Goal: Task Accomplishment & Management: Use online tool/utility

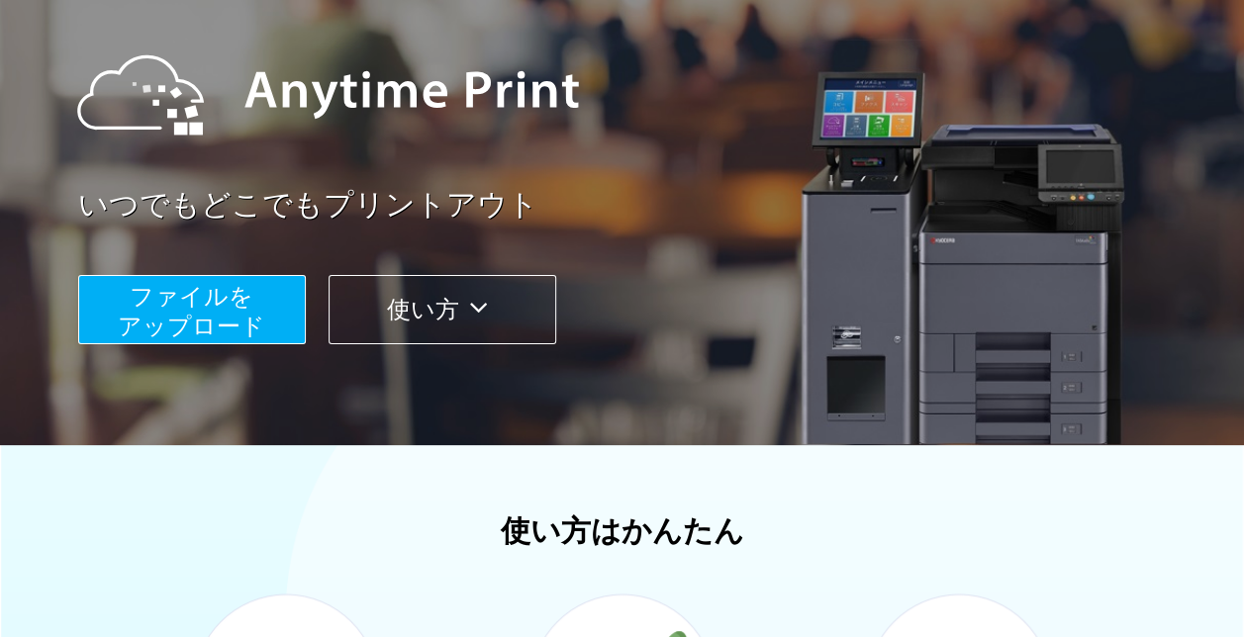
click at [271, 301] on button "ファイルを ​​アップロード" at bounding box center [192, 309] width 228 height 69
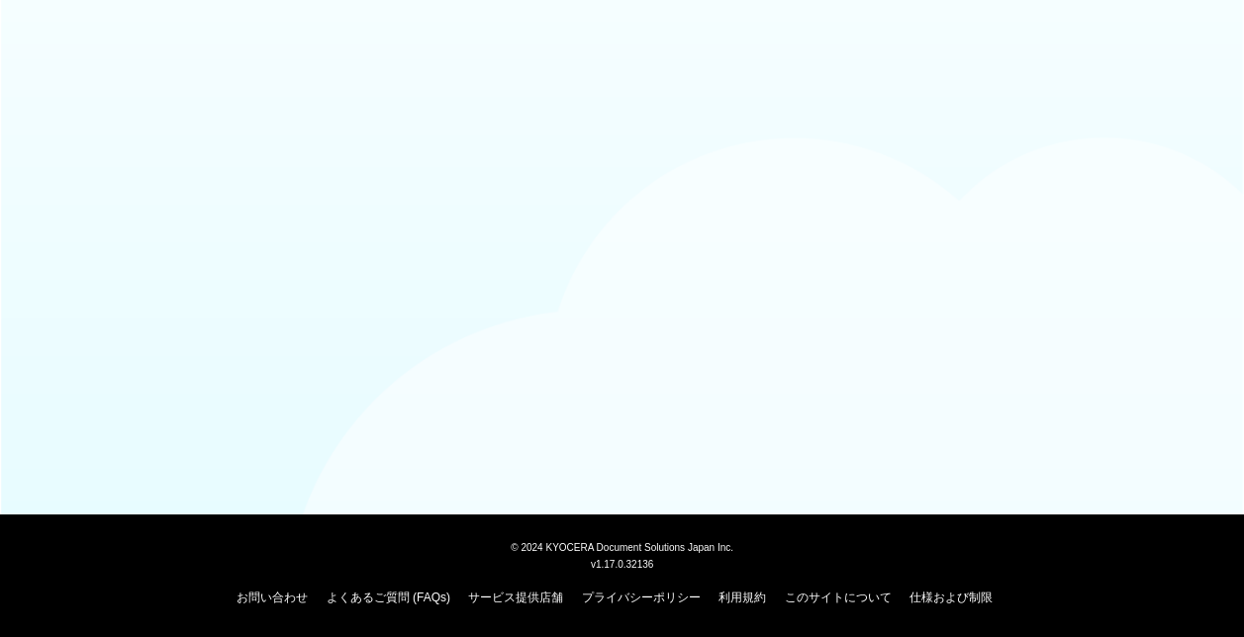
scroll to position [164, 0]
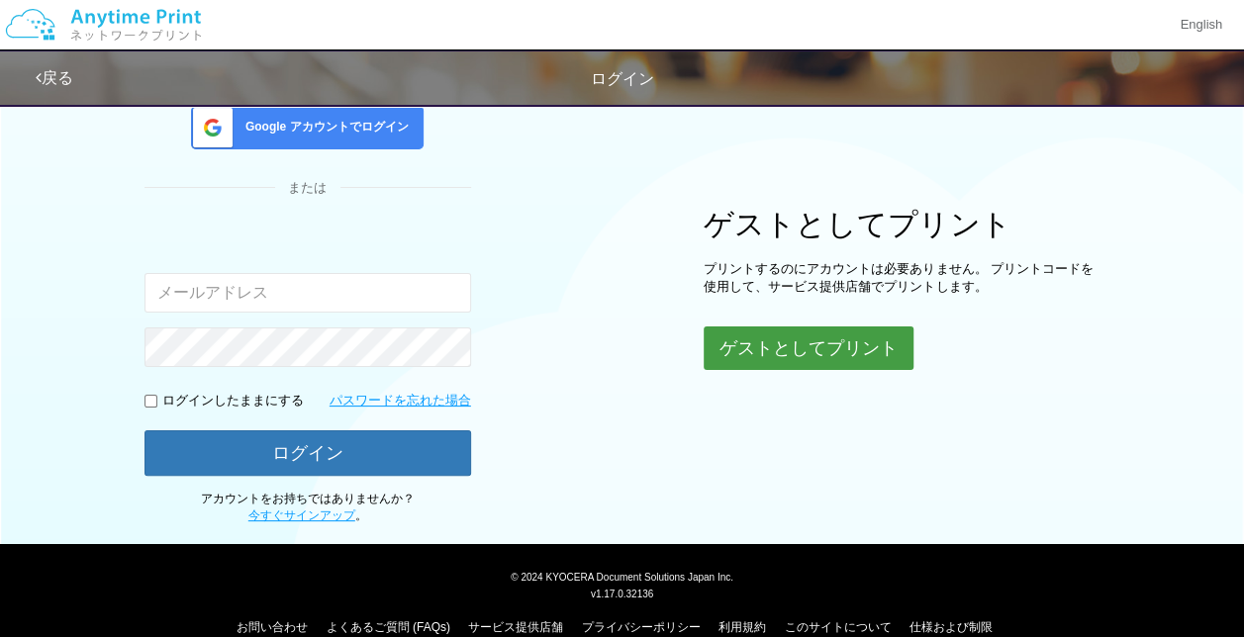
click at [744, 340] on button "ゲストとしてプリント" at bounding box center [809, 349] width 210 height 44
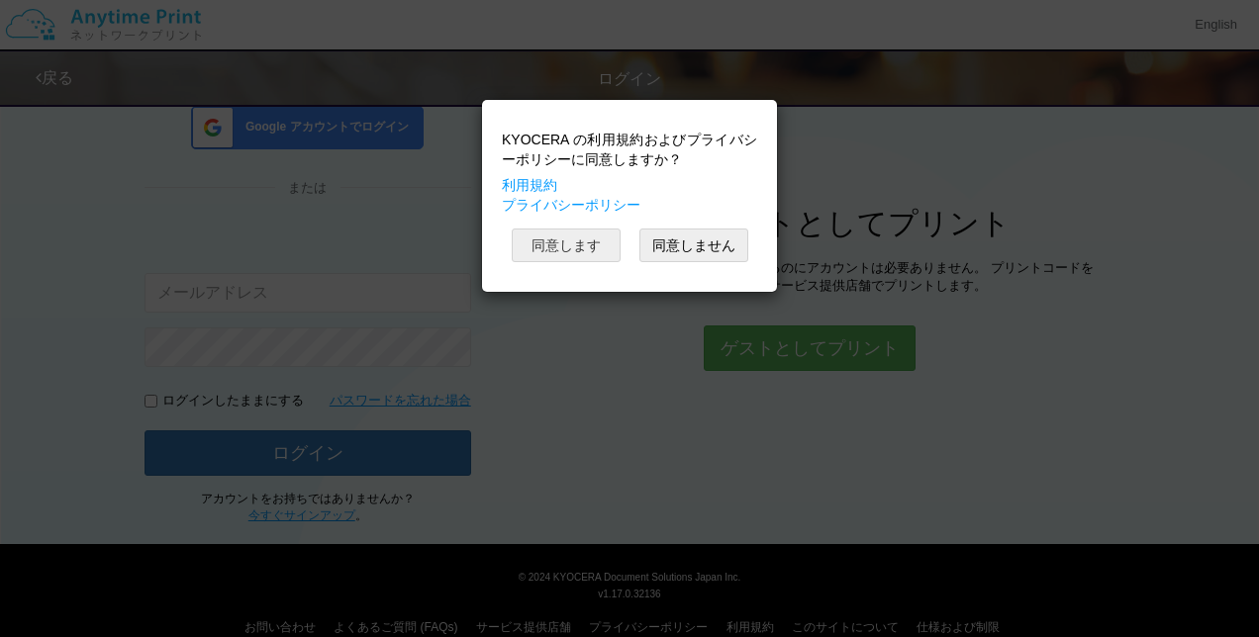
click at [587, 256] on button "同意します" at bounding box center [566, 246] width 109 height 34
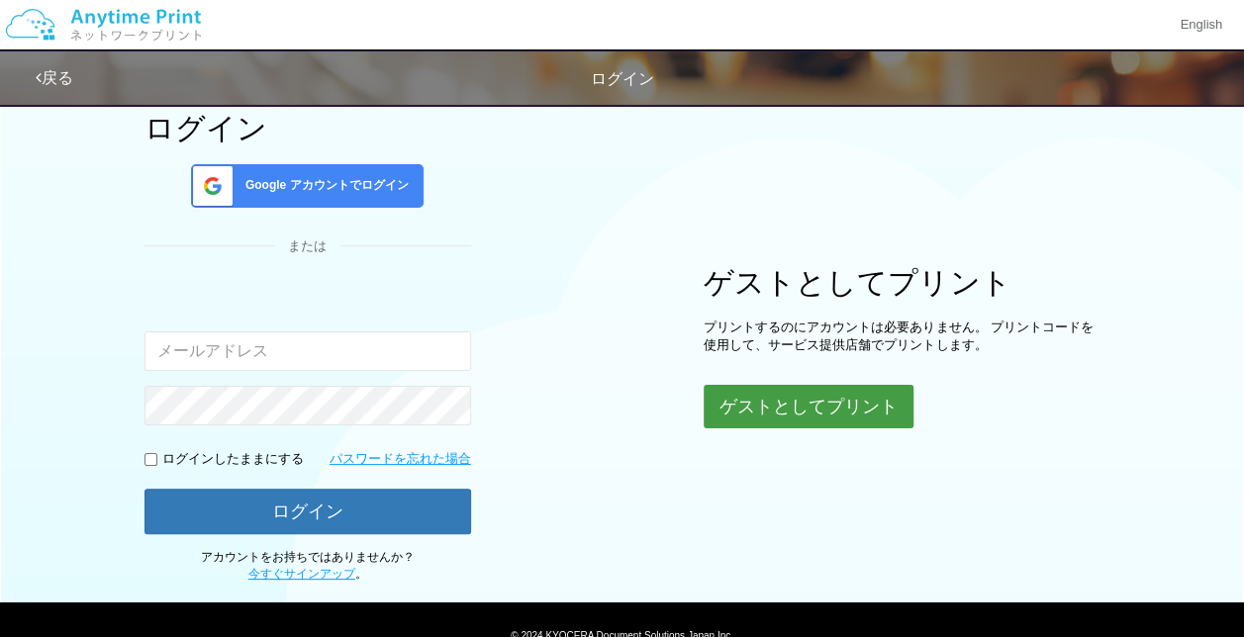
scroll to position [191, 0]
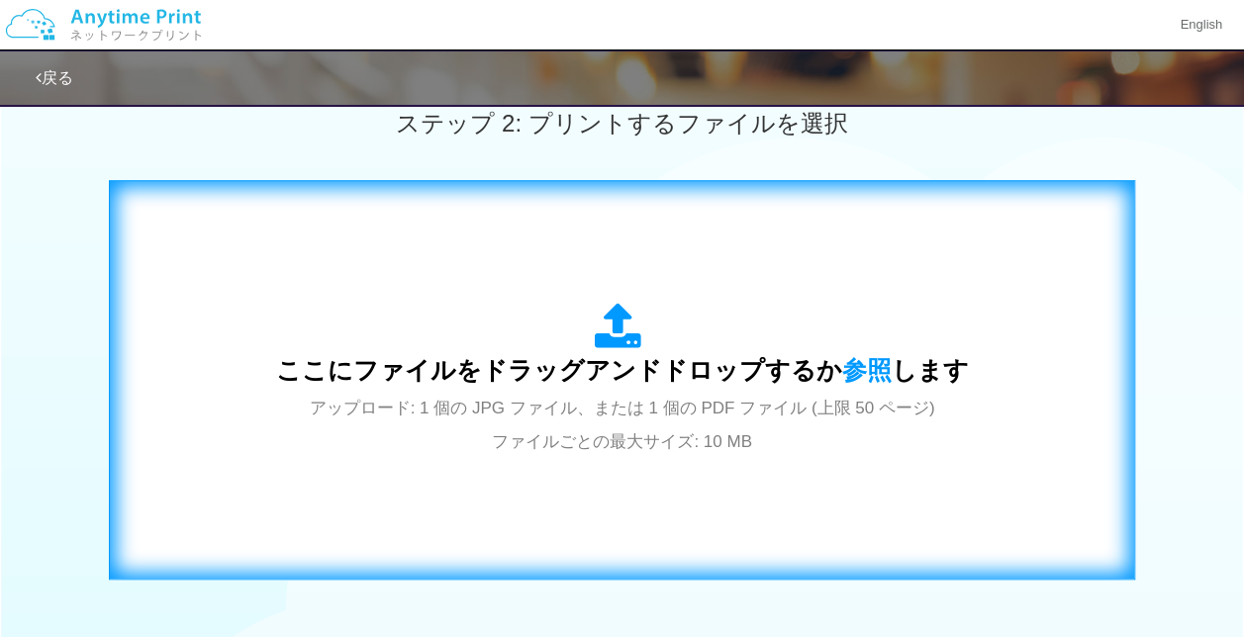
scroll to position [587, 0]
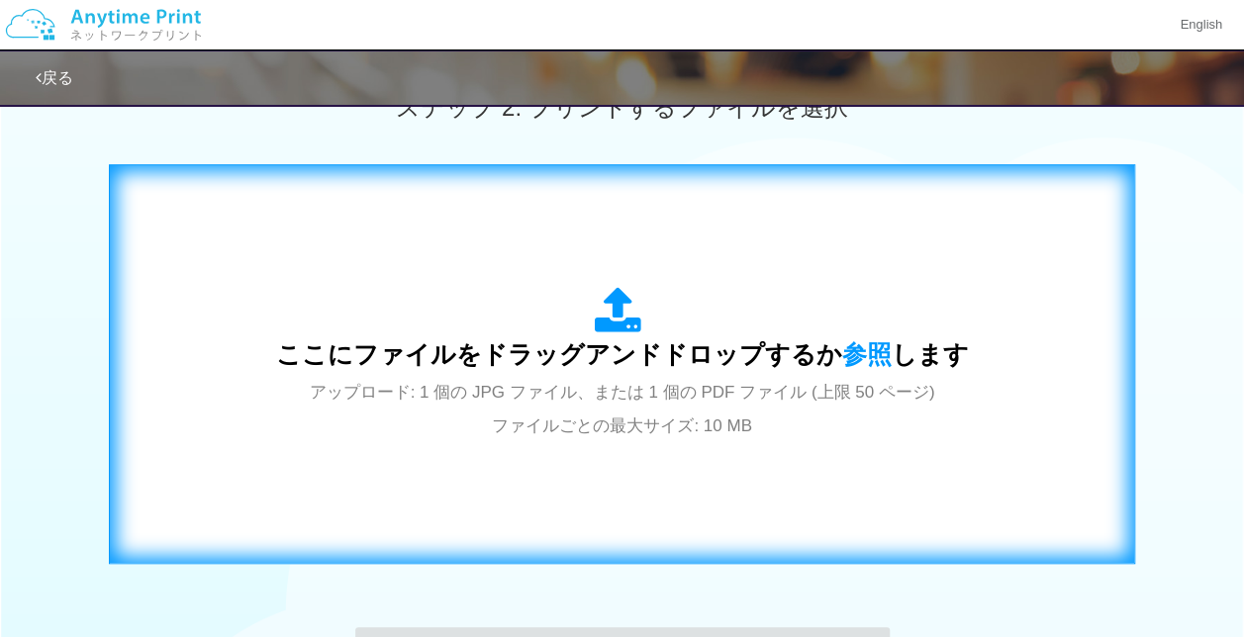
click at [612, 359] on span "ここにファイルをドラッグアンドドロップするか 参照 します" at bounding box center [622, 355] width 693 height 28
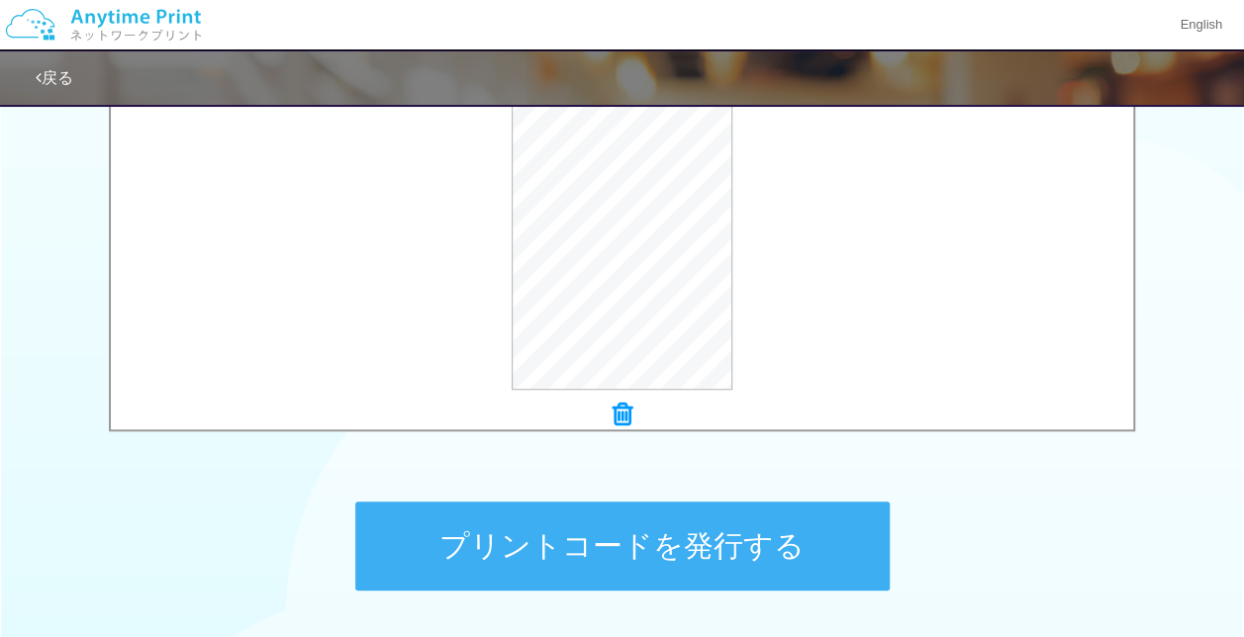
scroll to position [785, 0]
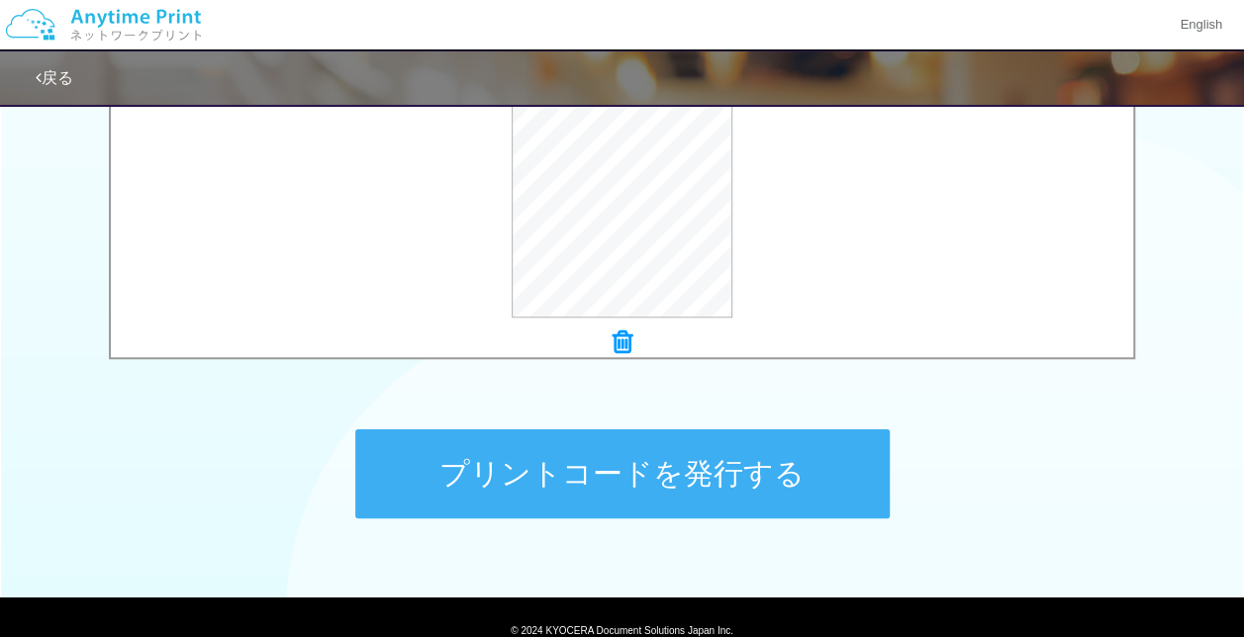
click at [684, 472] on button "プリントコードを発行する" at bounding box center [622, 474] width 535 height 89
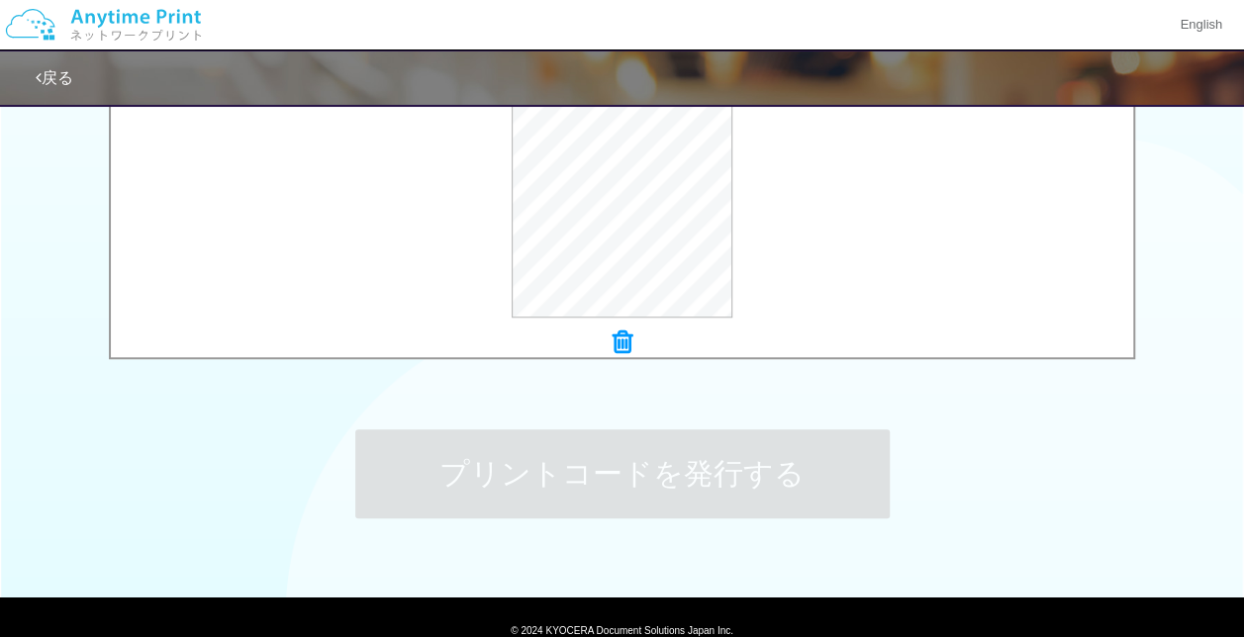
scroll to position [0, 0]
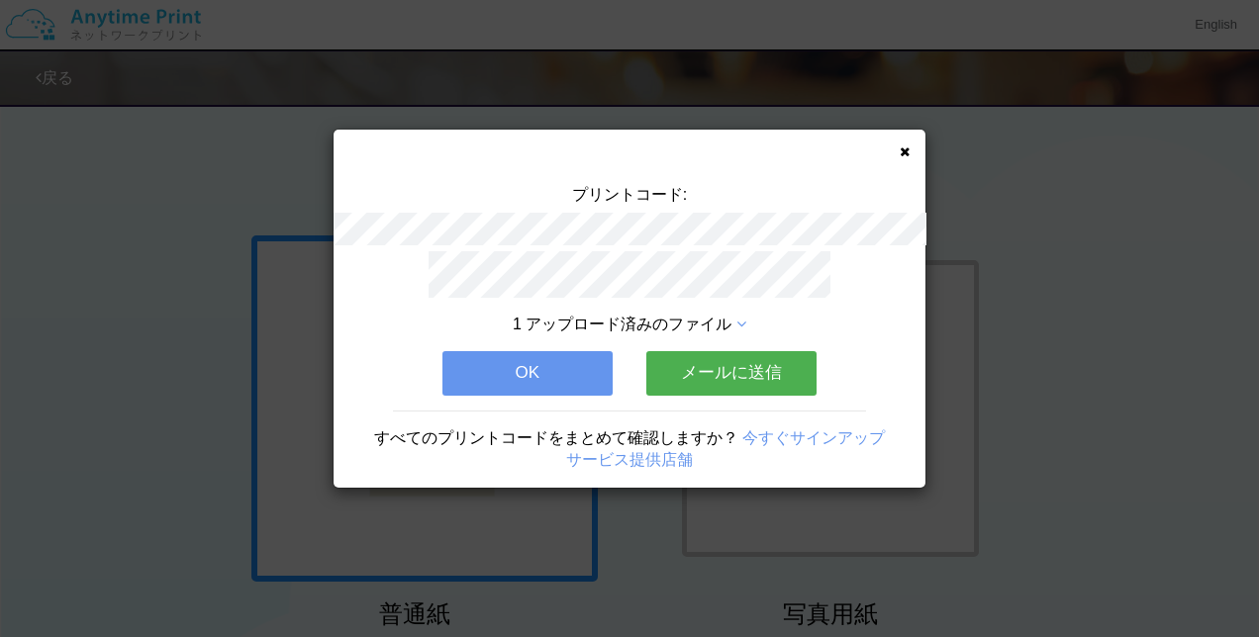
click at [518, 365] on button "OK" at bounding box center [527, 373] width 170 height 44
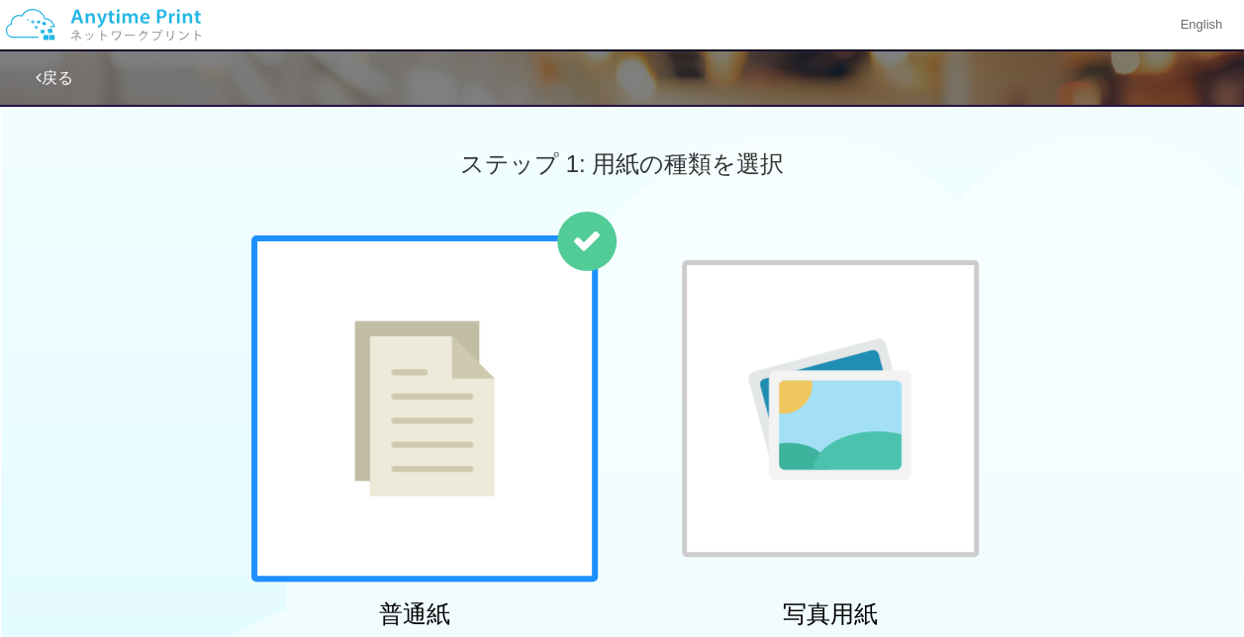
scroll to position [594, 0]
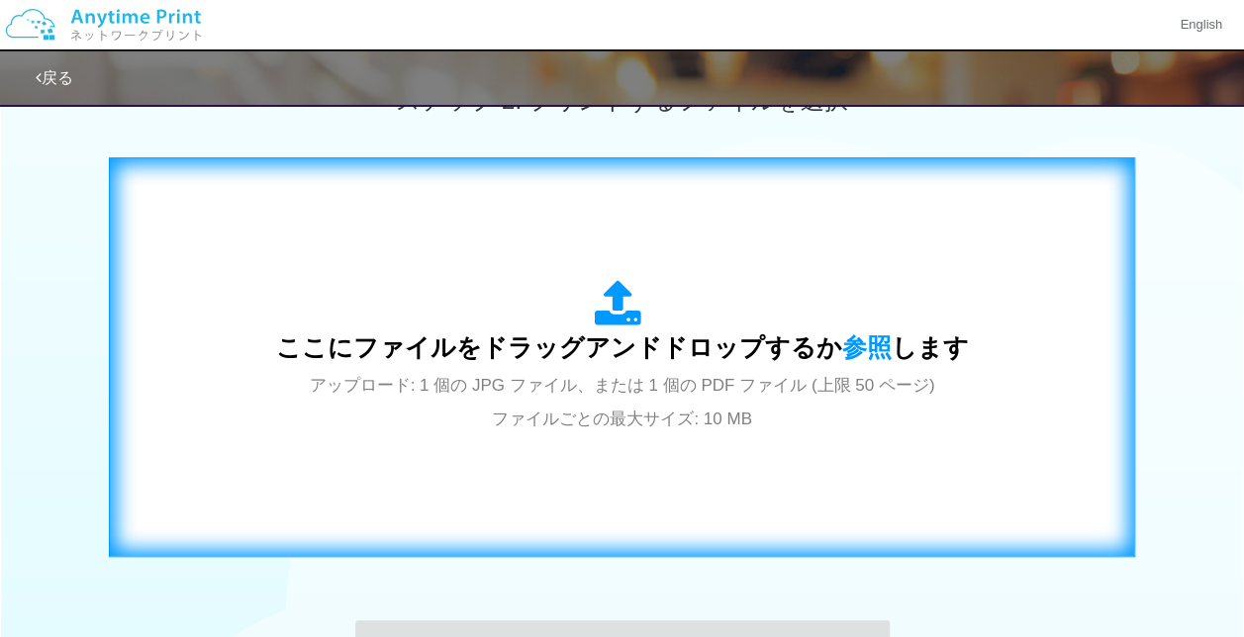
click at [542, 368] on div "ここにファイルをドラッグアンドドロップするか 参照 します アップロード: 1 個の JPG ファイル、または 1 個の PDF ファイル (上限 50 ペー…" at bounding box center [622, 357] width 693 height 154
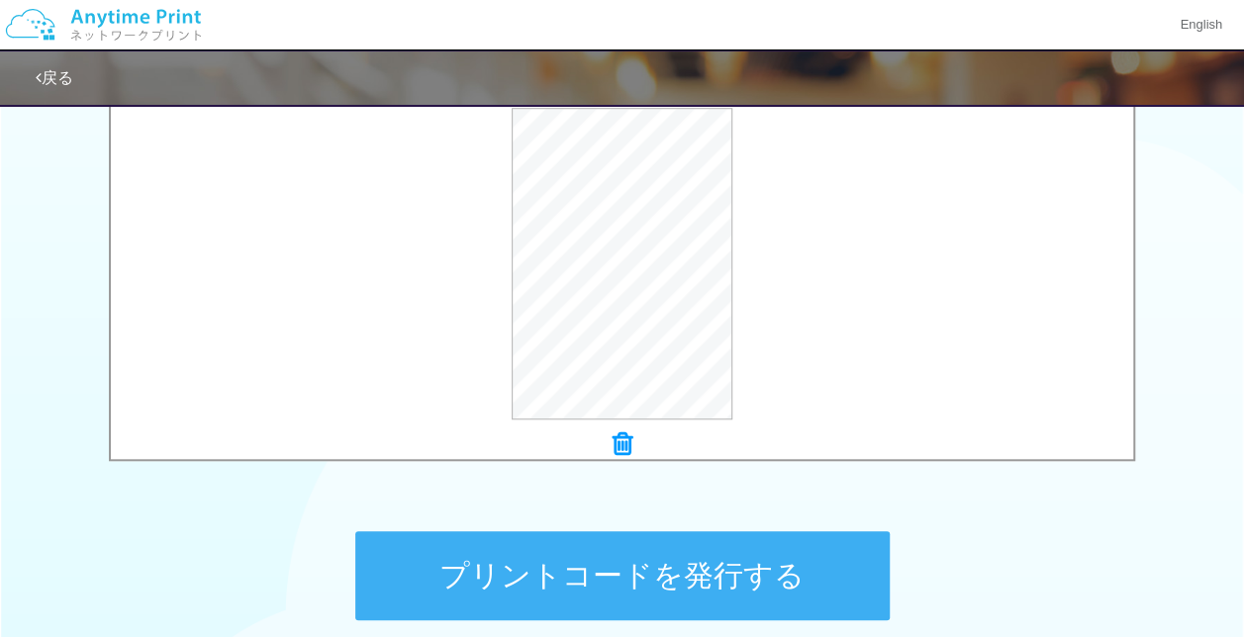
scroll to position [792, 0]
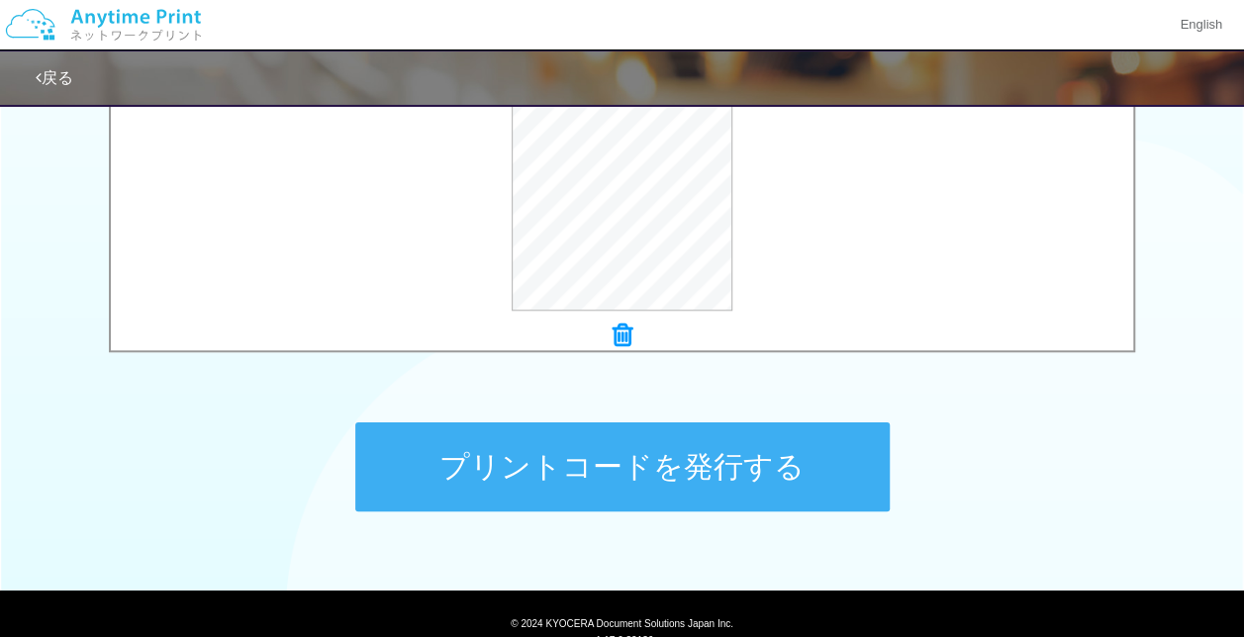
click at [657, 471] on button "プリントコードを発行する" at bounding box center [622, 467] width 535 height 89
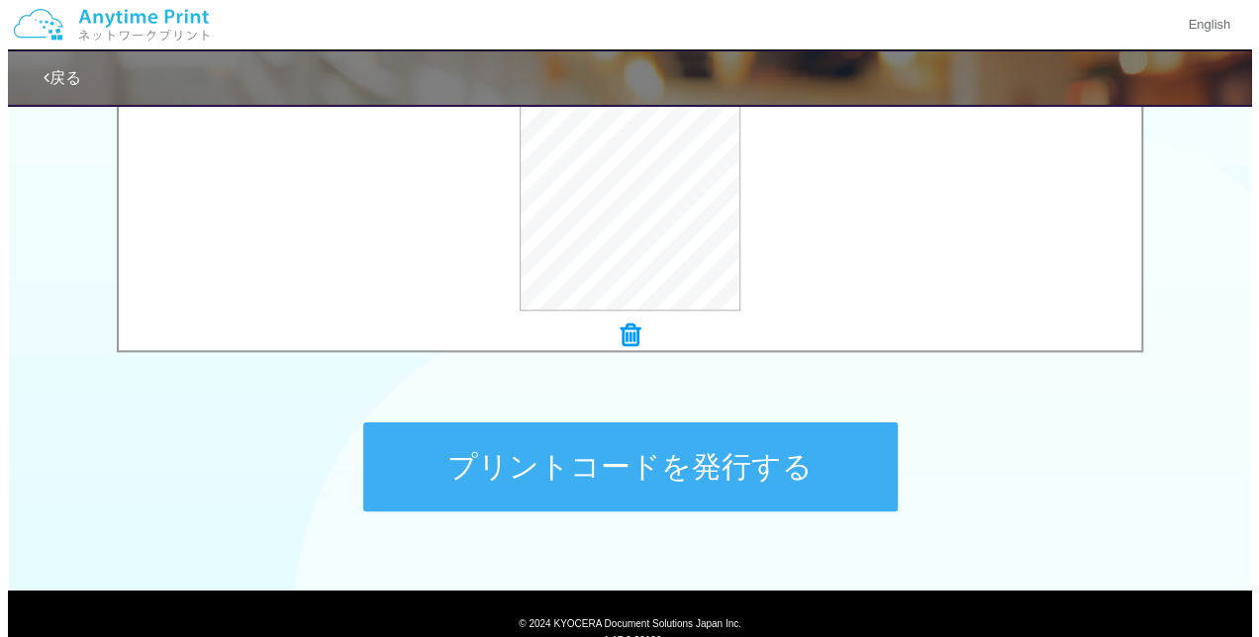
scroll to position [0, 0]
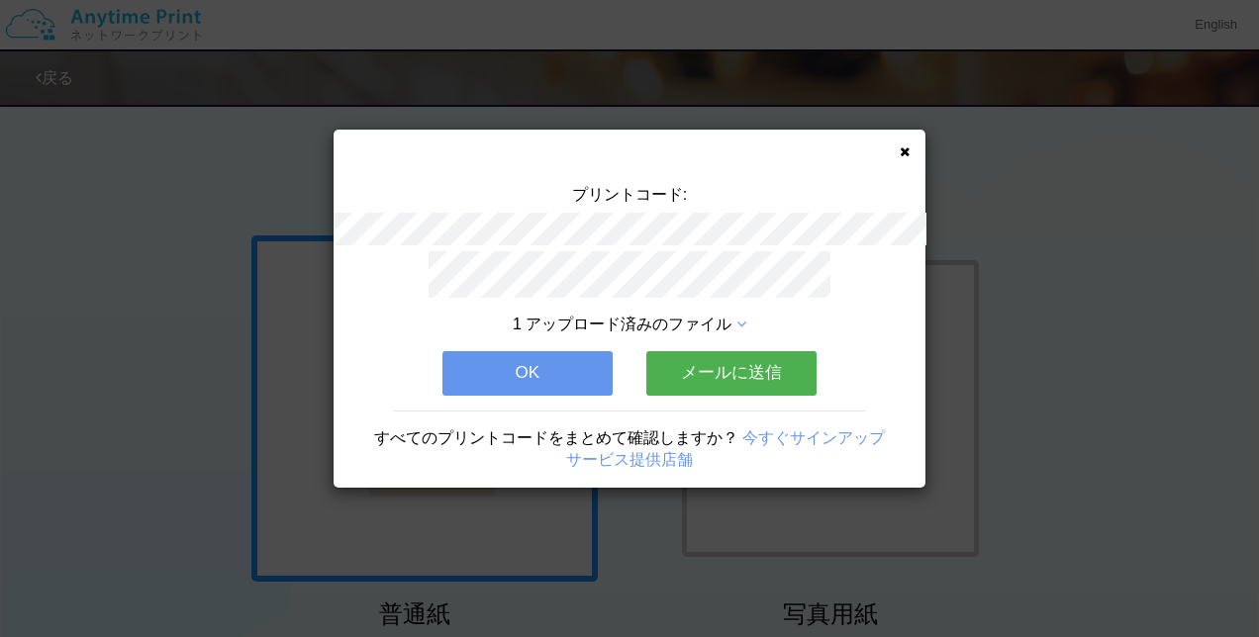
click at [572, 372] on button "OK" at bounding box center [527, 373] width 170 height 44
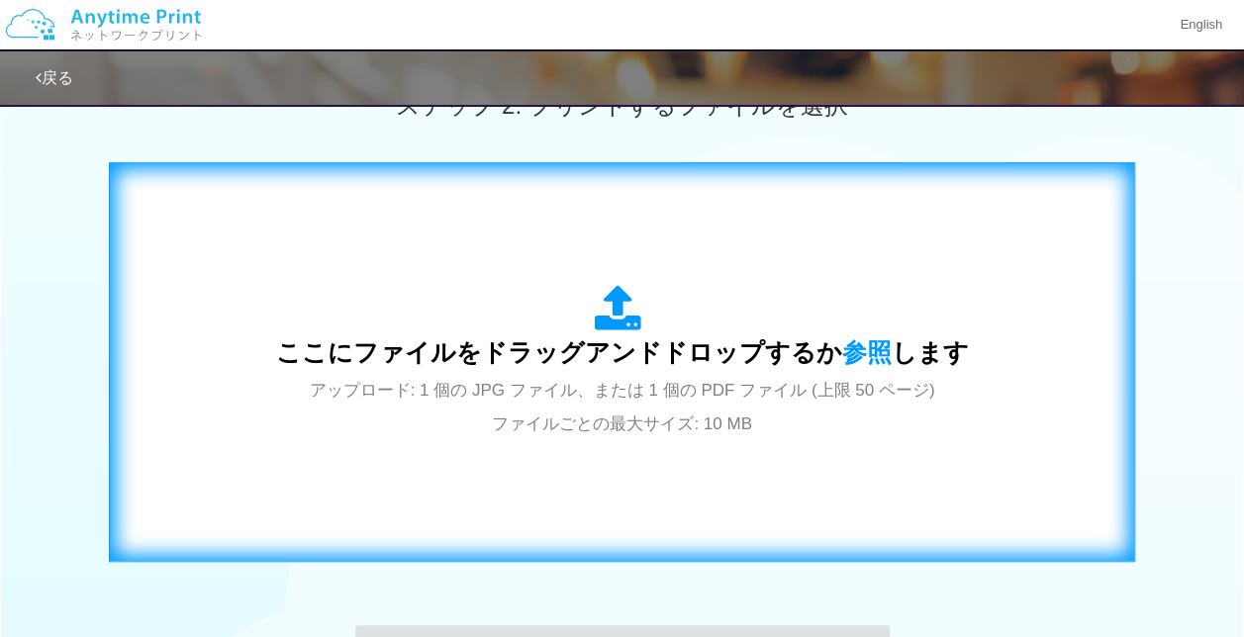
scroll to position [594, 0]
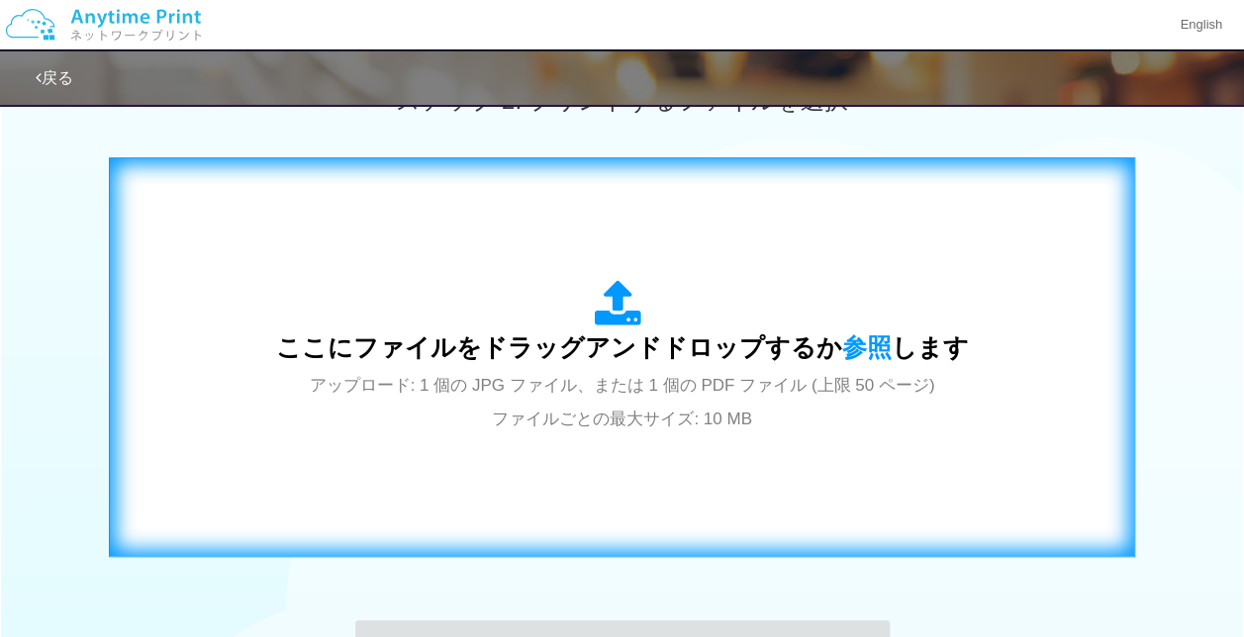
click at [603, 402] on div "ここにファイルをドラッグアンドドロップするか 参照 します アップロード: 1 個の JPG ファイル、または 1 個の PDF ファイル (上限 50 ペー…" at bounding box center [622, 357] width 693 height 154
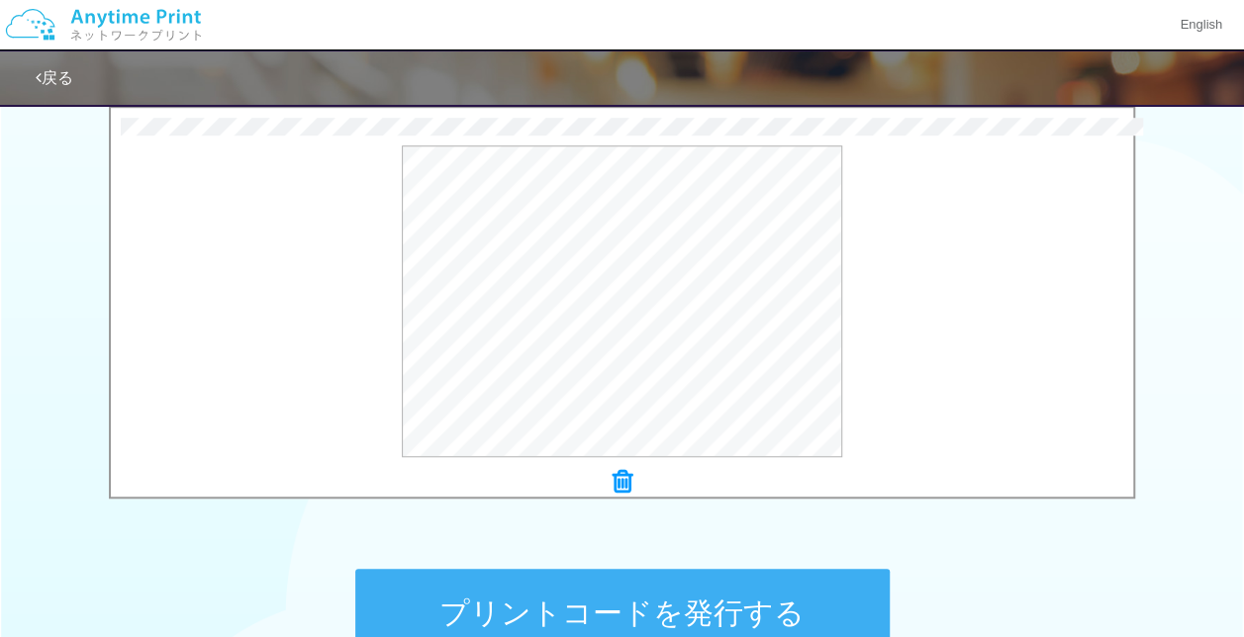
scroll to position [693, 0]
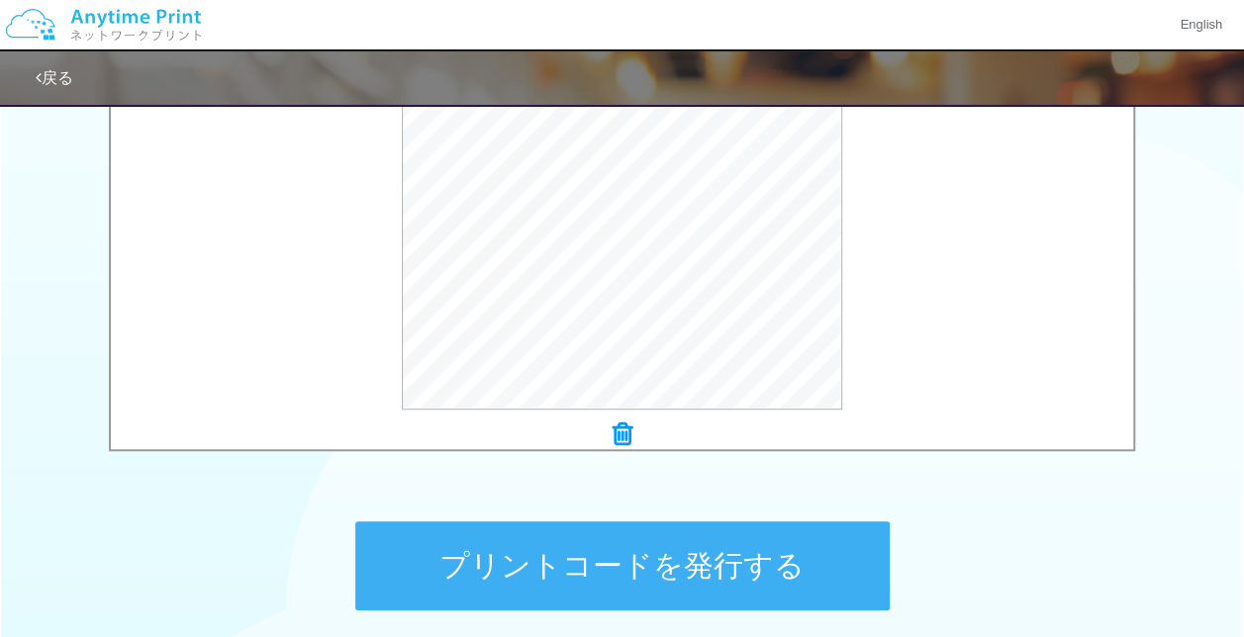
click at [679, 549] on button "プリントコードを発行する" at bounding box center [622, 566] width 535 height 89
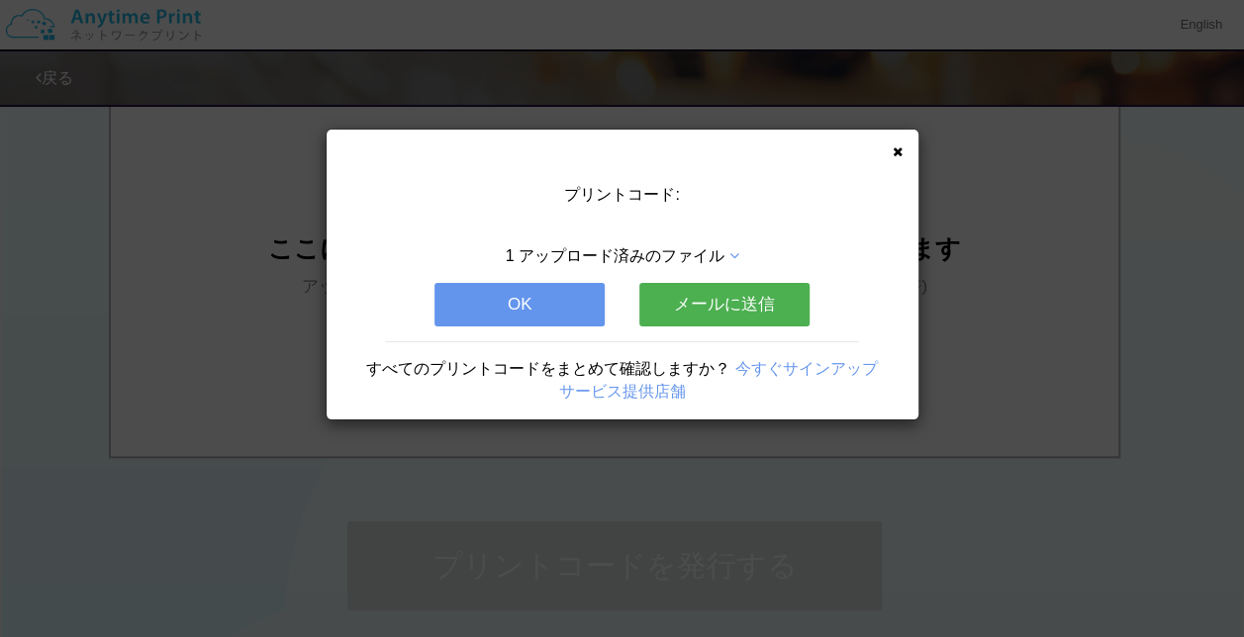
scroll to position [0, 0]
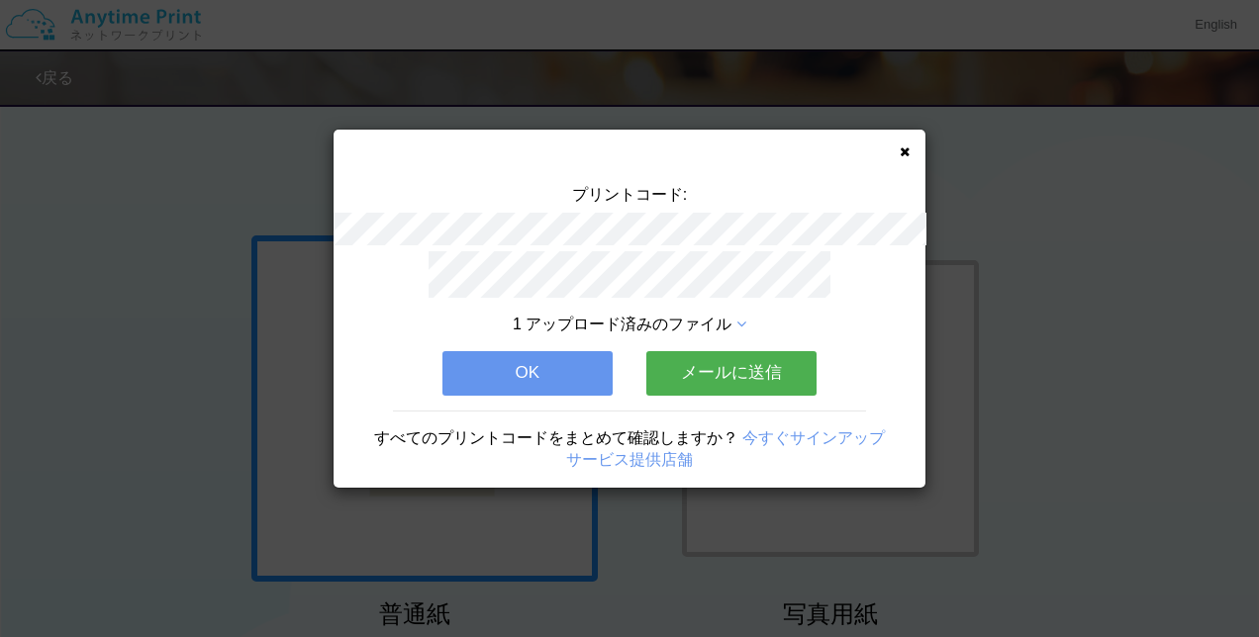
click at [542, 380] on button "OK" at bounding box center [527, 373] width 170 height 44
